Goal: Task Accomplishment & Management: Use online tool/utility

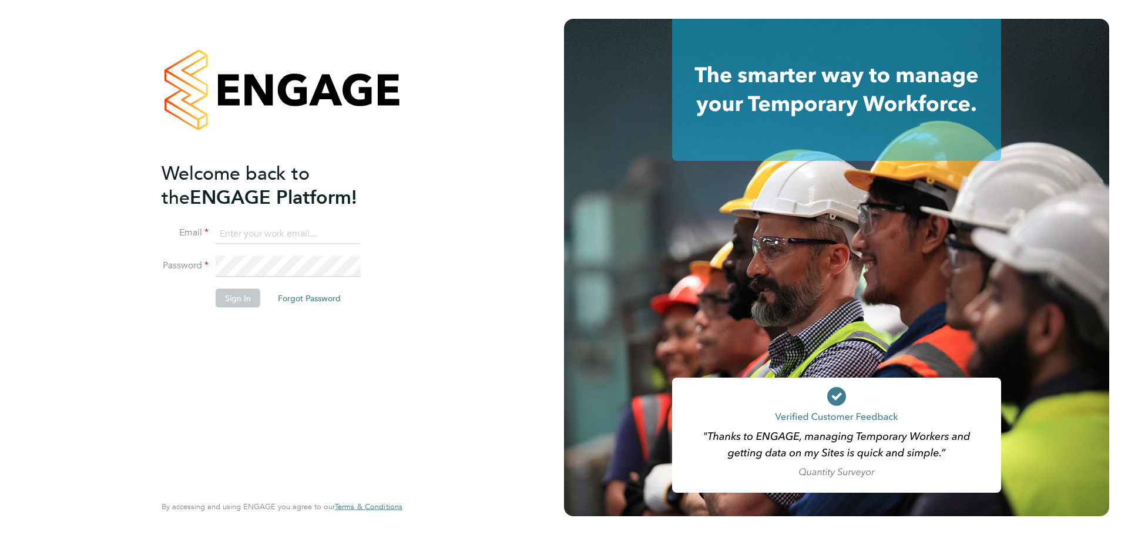
type input "[PERSON_NAME][EMAIL_ADDRESS][PERSON_NAME][DOMAIN_NAME]"
click at [237, 296] on button "Sign In" at bounding box center [238, 298] width 45 height 19
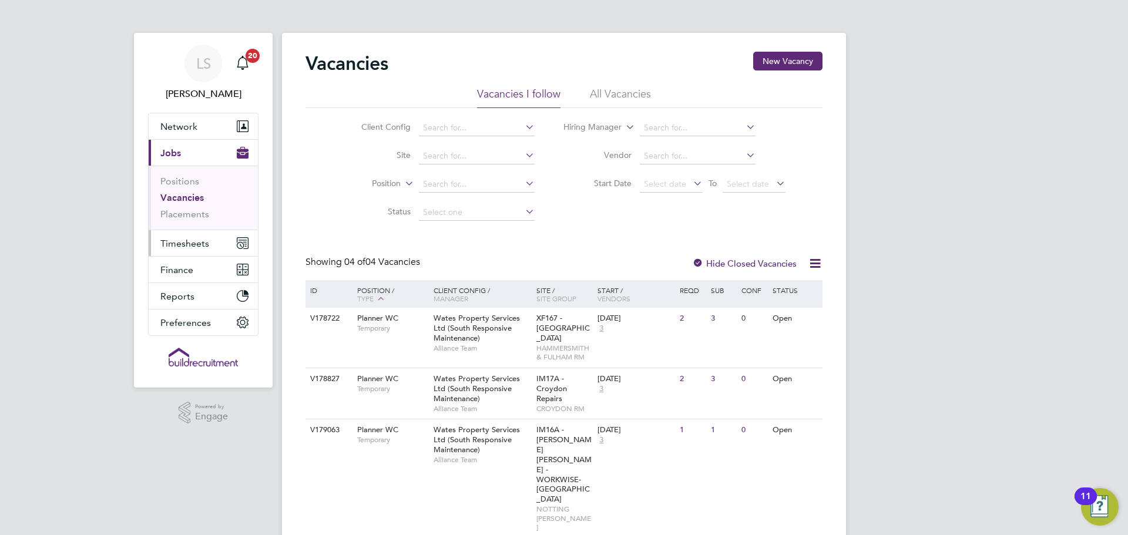
click at [189, 238] on span "Timesheets" at bounding box center [184, 243] width 49 height 11
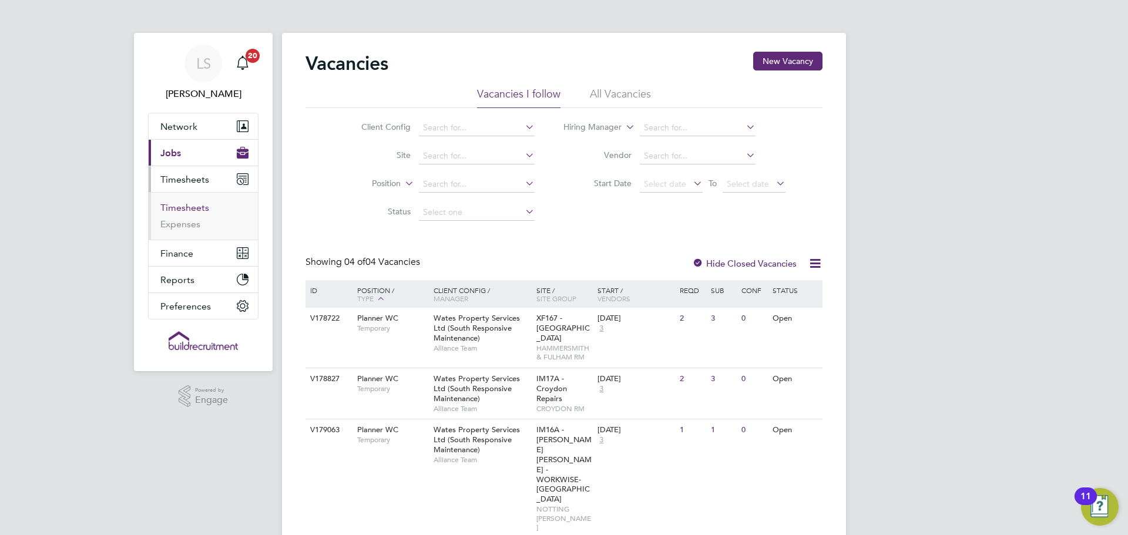
drag, startPoint x: 189, startPoint y: 206, endPoint x: 200, endPoint y: 209, distance: 12.0
click at [189, 206] on link "Timesheets" at bounding box center [184, 207] width 49 height 11
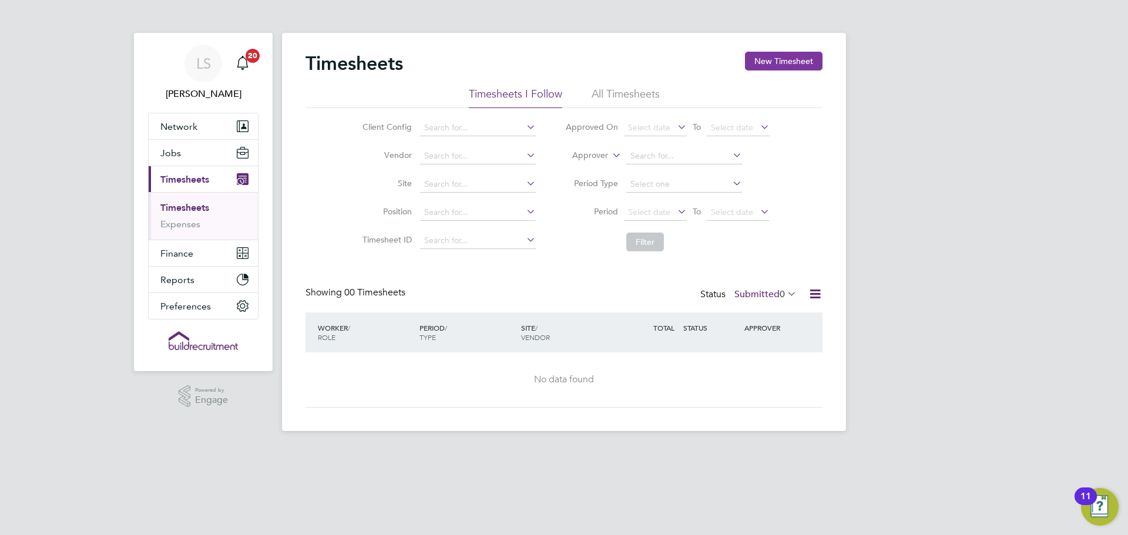
click at [764, 55] on button "New Timesheet" at bounding box center [784, 61] width 78 height 19
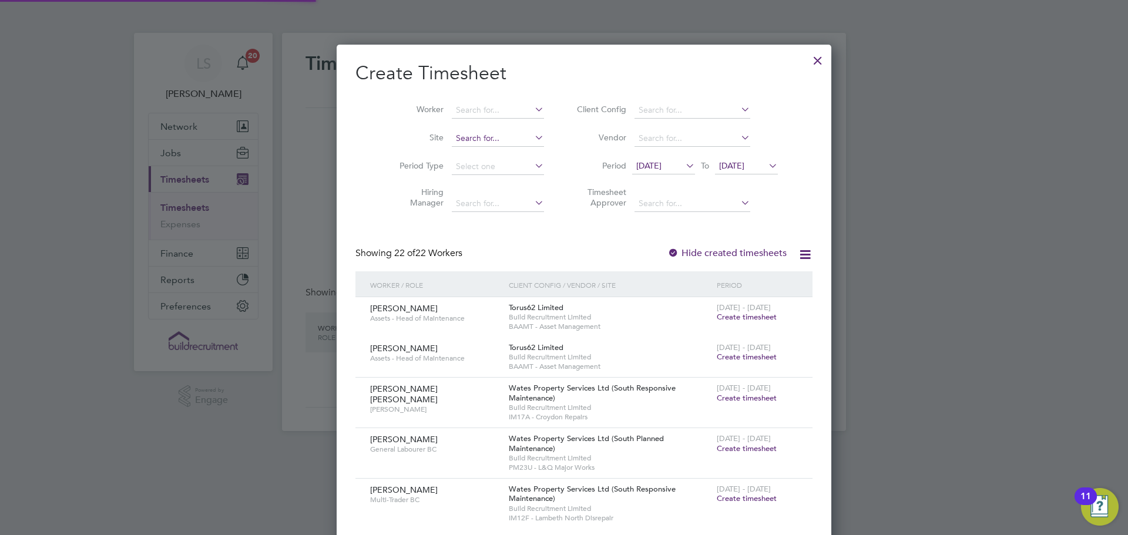
scroll to position [1646, 455]
click at [455, 107] on input at bounding box center [498, 110] width 92 height 16
click at [466, 150] on li "James Mc ateer" at bounding box center [510, 158] width 159 height 16
type input "James Mcateer"
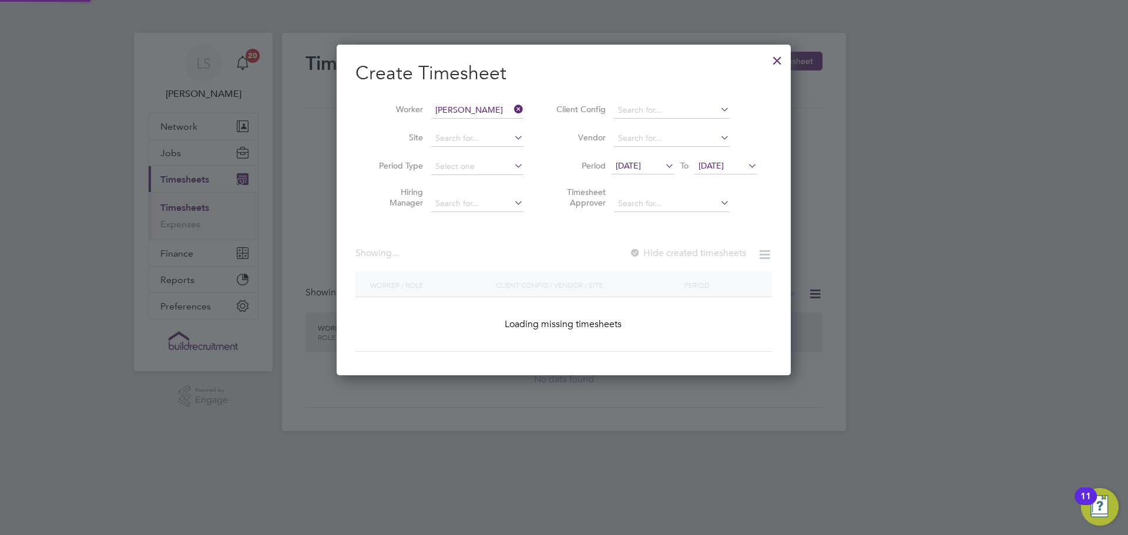
scroll to position [331, 455]
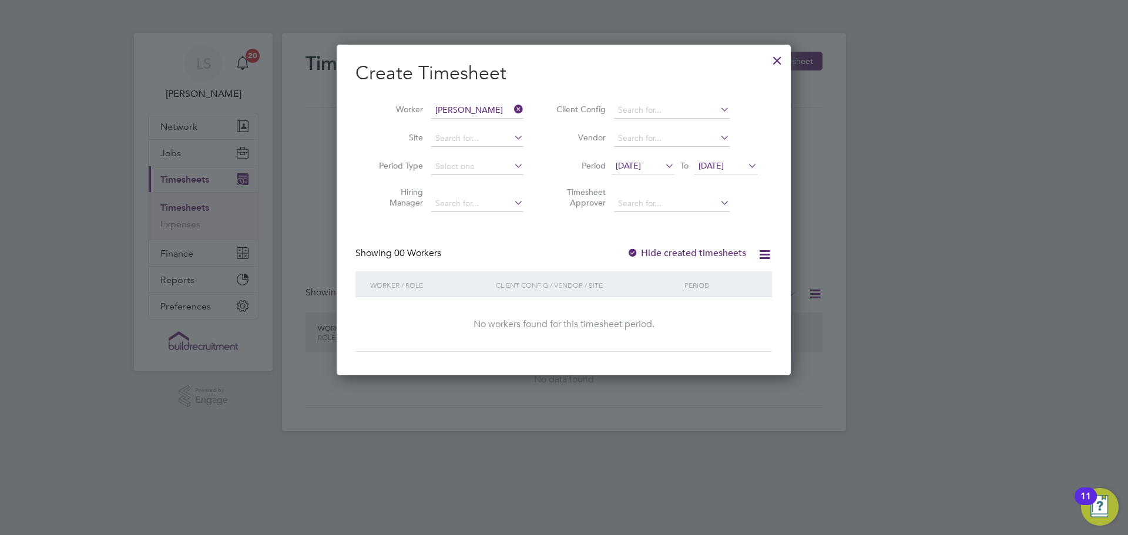
click at [705, 248] on label "Hide created timesheets" at bounding box center [686, 253] width 119 height 12
click at [664, 159] on span "13 Aug 2025" at bounding box center [642, 167] width 63 height 16
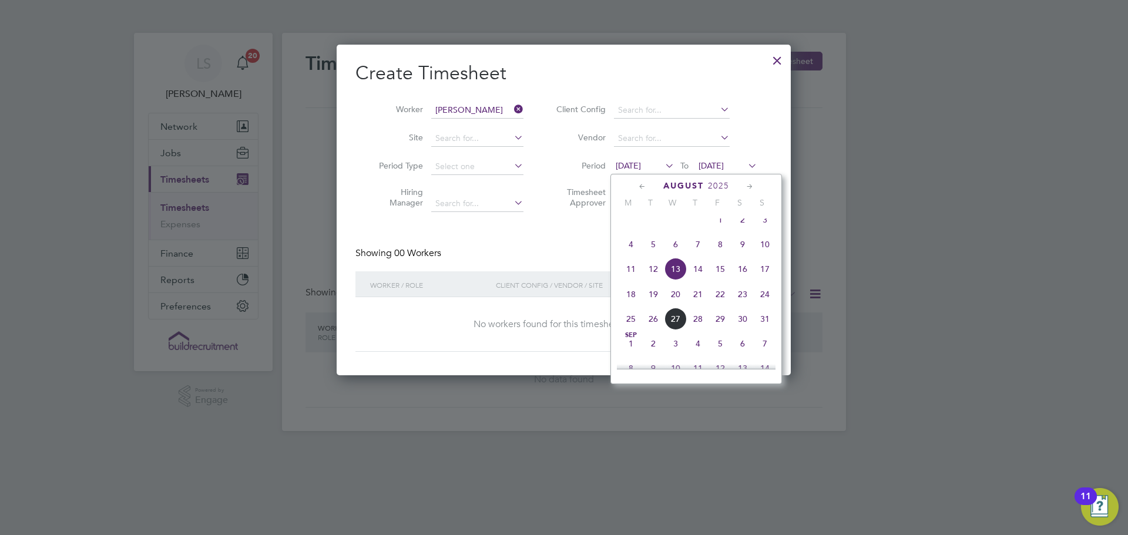
click at [719, 298] on span "22" at bounding box center [720, 294] width 22 height 22
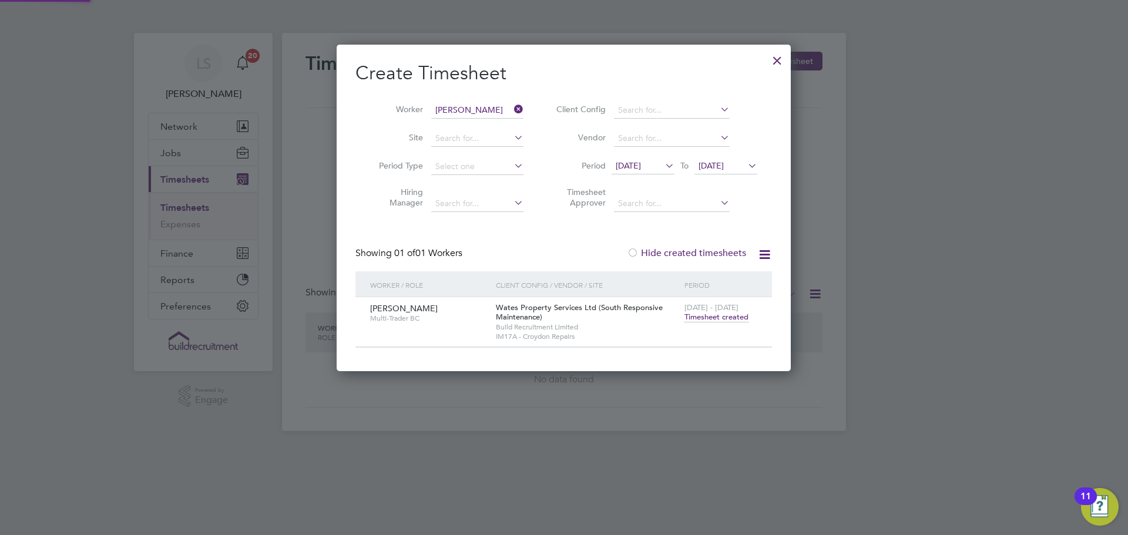
scroll to position [327, 455]
click at [702, 317] on span "Timesheet created" at bounding box center [716, 317] width 64 height 11
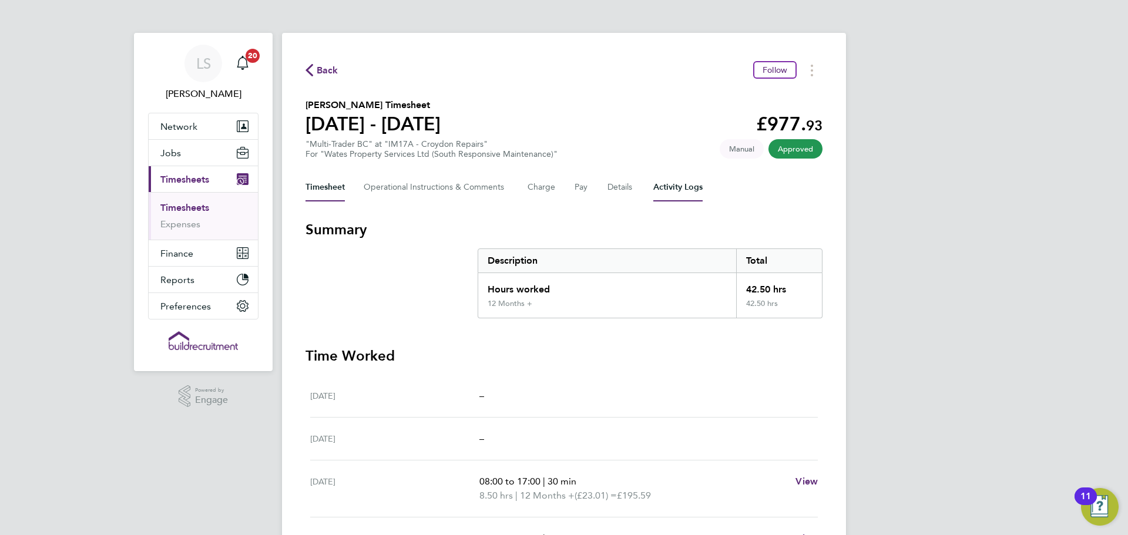
click at [661, 191] on Logs-tab "Activity Logs" at bounding box center [677, 187] width 49 height 28
